Goal: Task Accomplishment & Management: Manage account settings

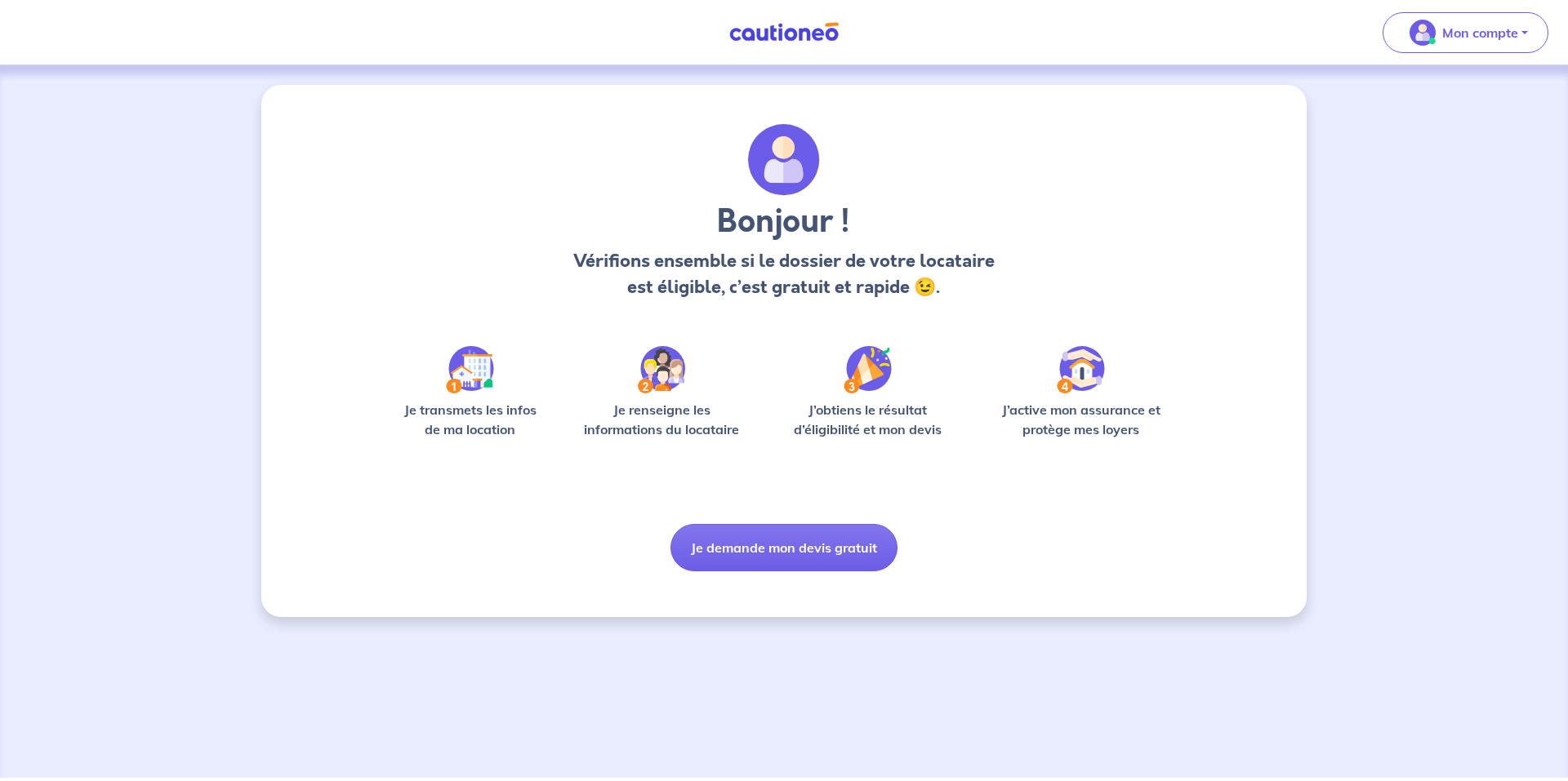
click at [1441, 41] on span "Mon compte" at bounding box center [1460, 33] width 116 height 26
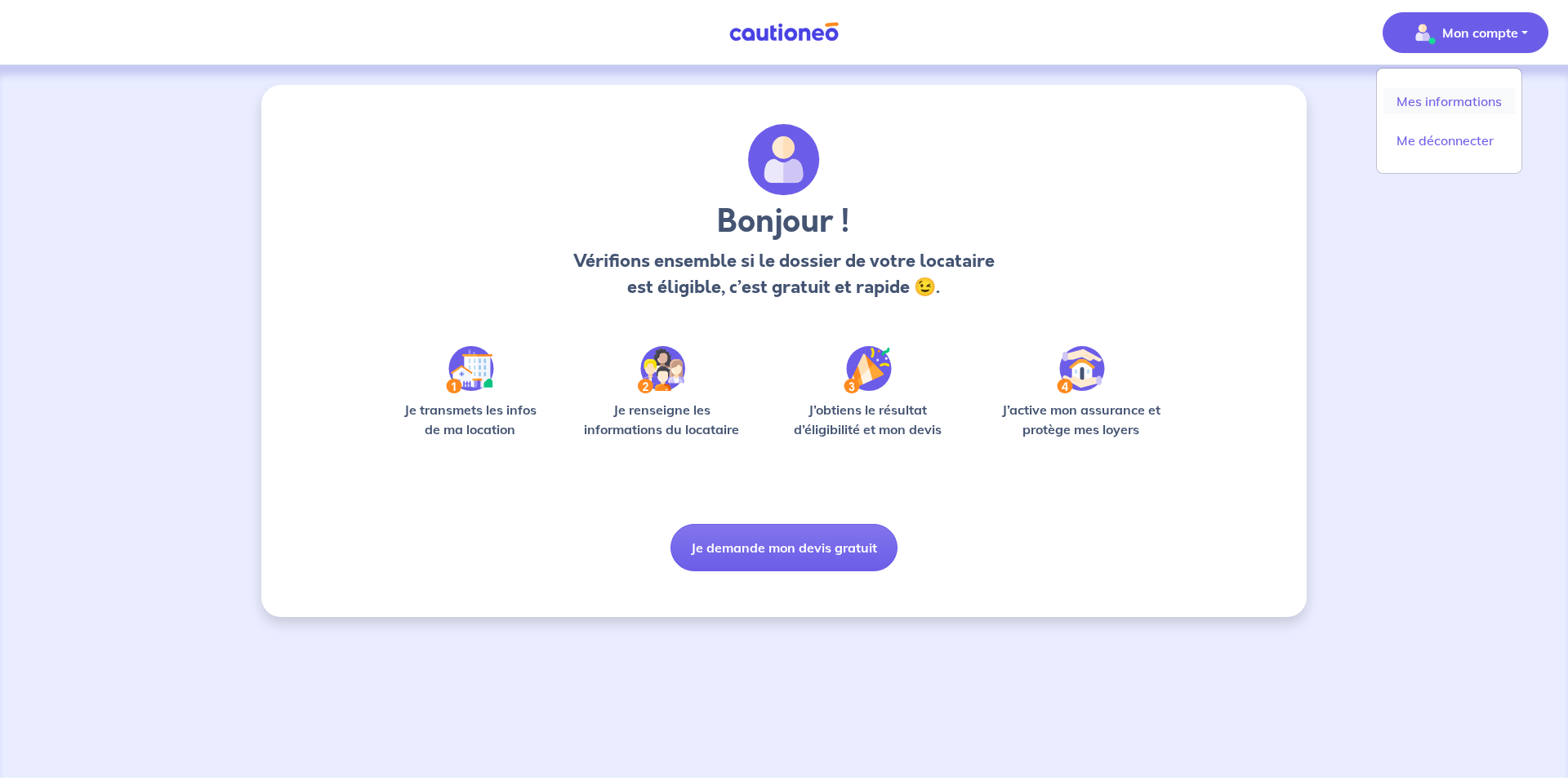
click at [1431, 99] on link "Mes informations" at bounding box center [1449, 101] width 131 height 26
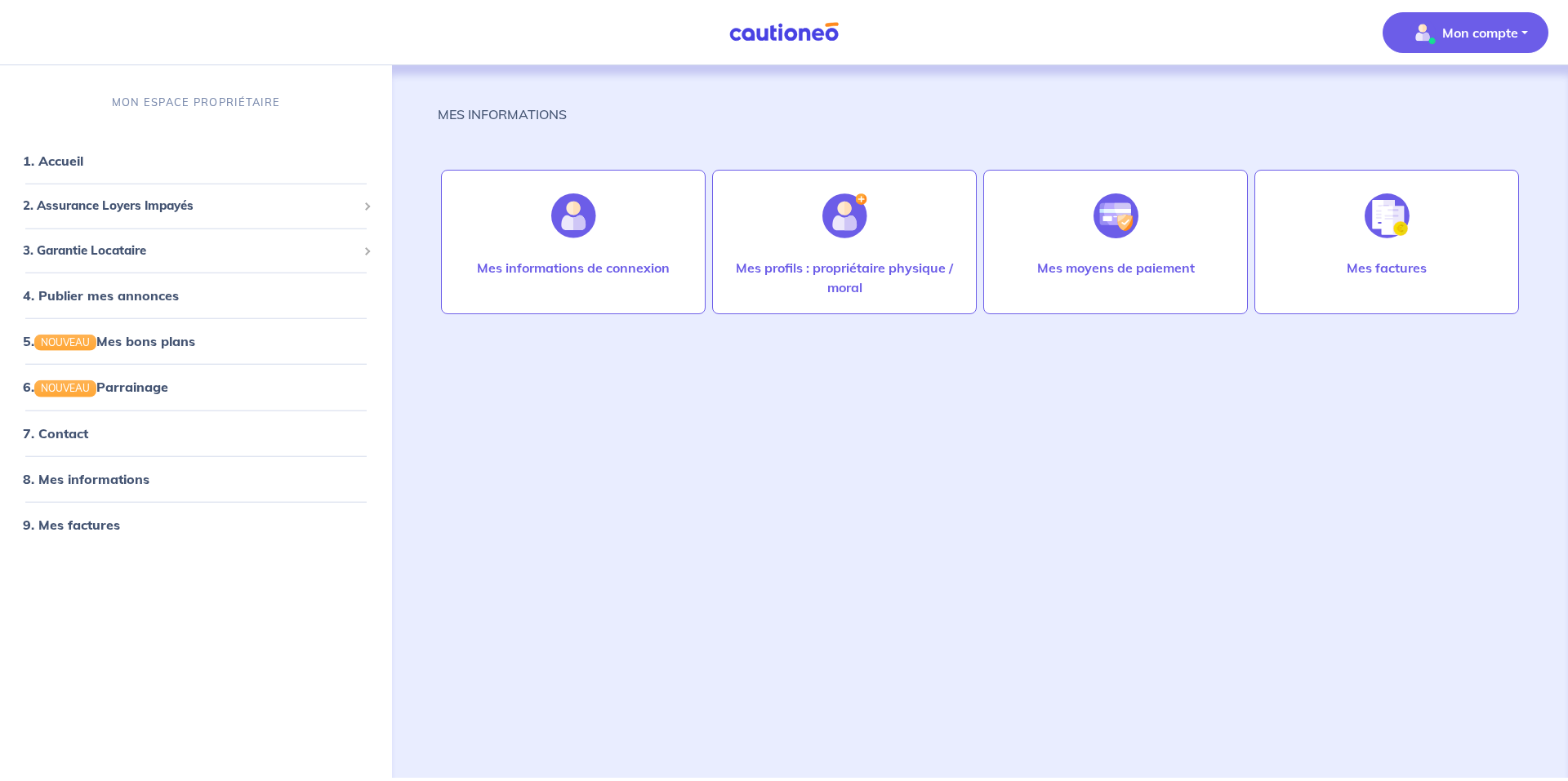
click at [139, 301] on link "4. Publier mes annonces" at bounding box center [101, 295] width 156 height 17
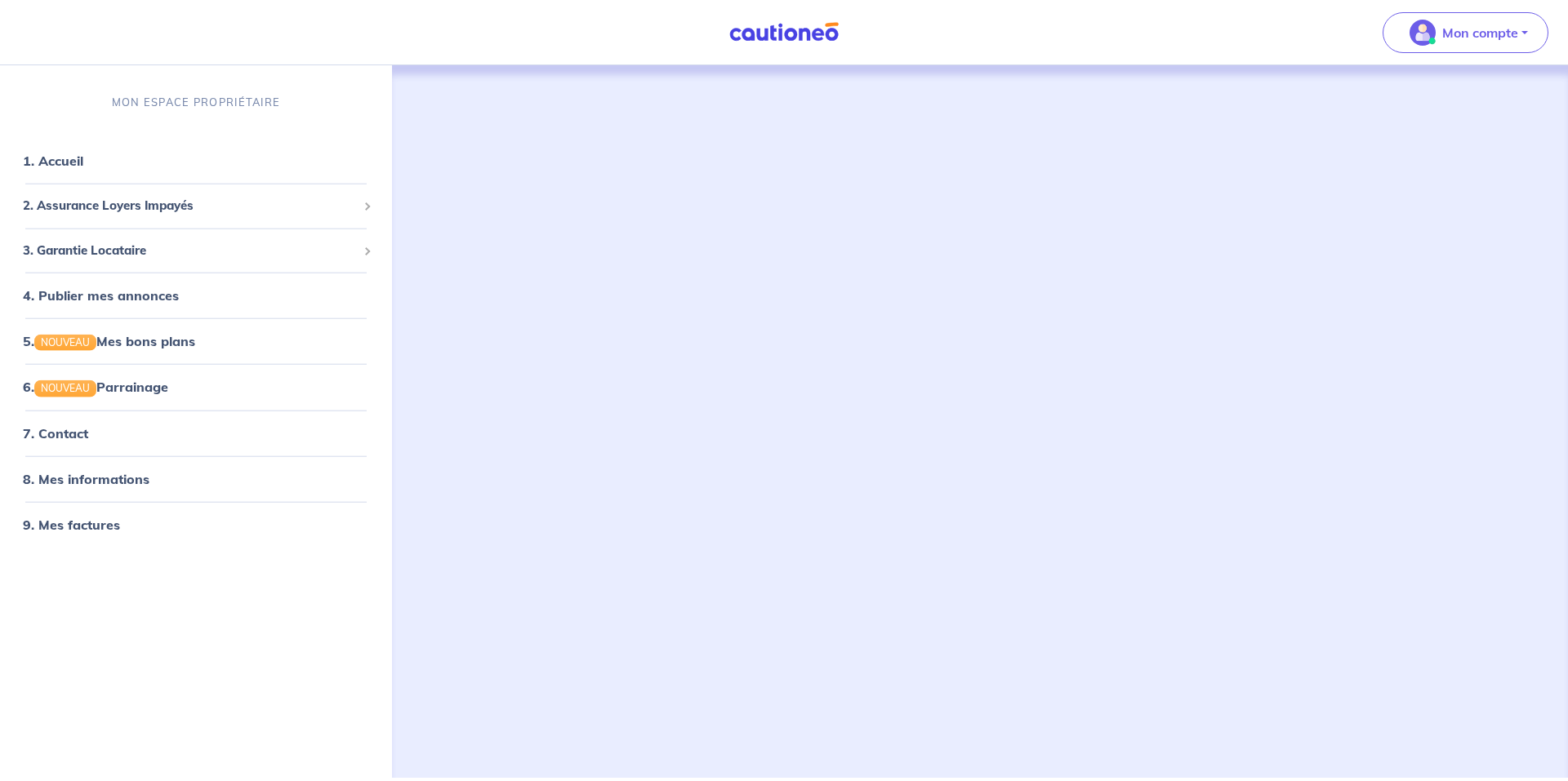
click at [101, 472] on link "8. Mes informations" at bounding box center [86, 478] width 126 height 17
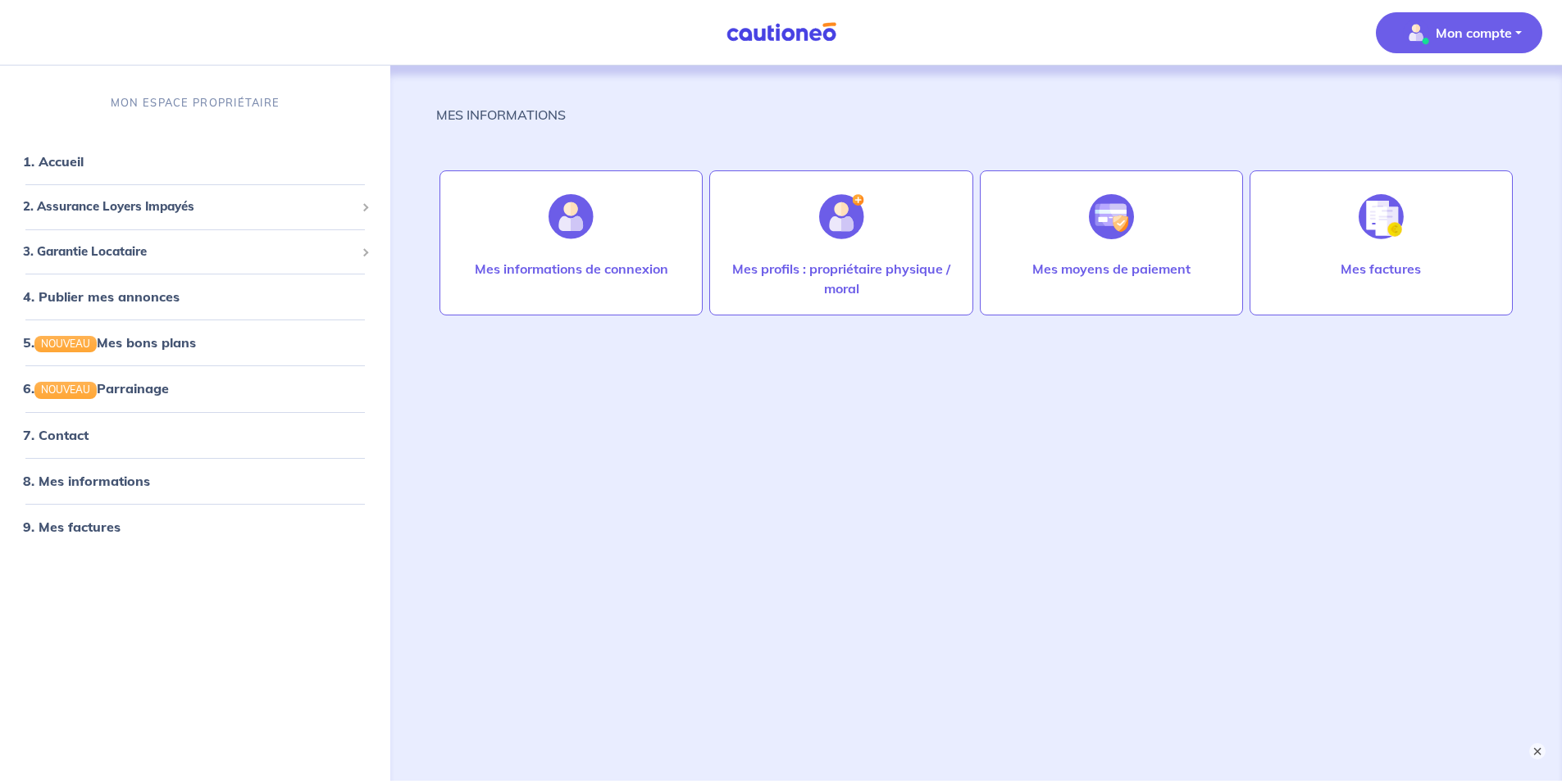
click at [848, 234] on img at bounding box center [841, 216] width 45 height 45
